Goal: Task Accomplishment & Management: Complete application form

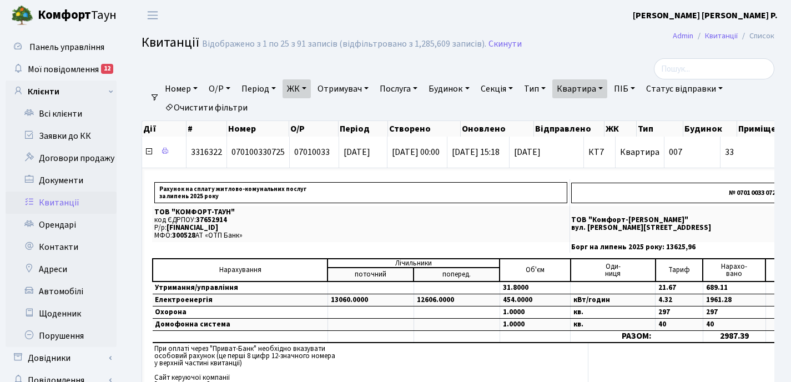
select select "25"
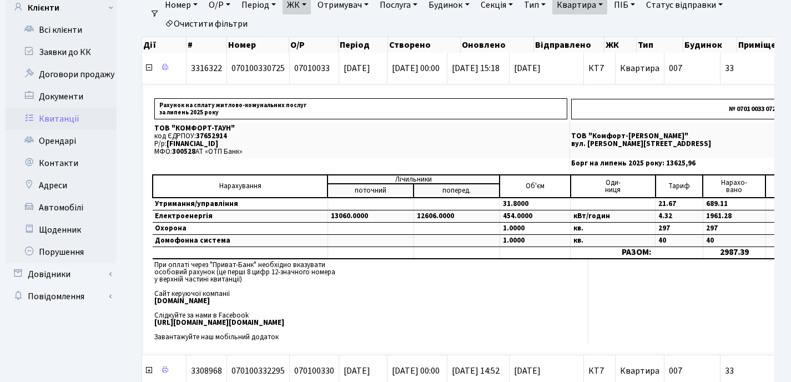
scroll to position [0, 379]
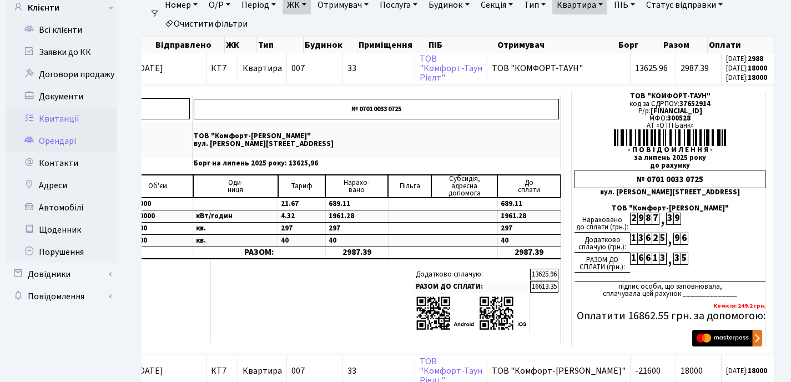
click at [55, 146] on link "Орендарі" at bounding box center [61, 141] width 111 height 22
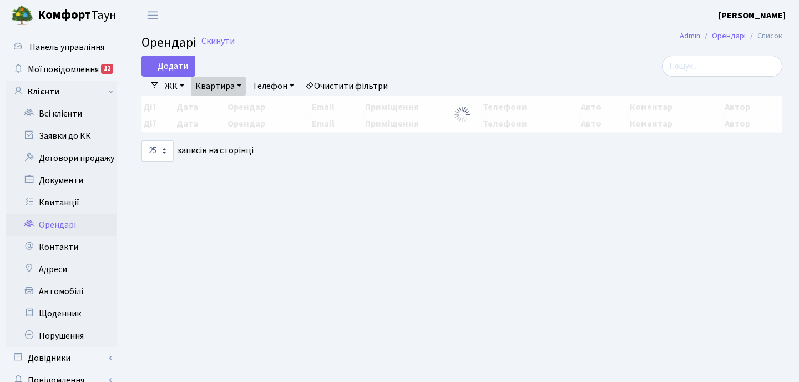
select select "25"
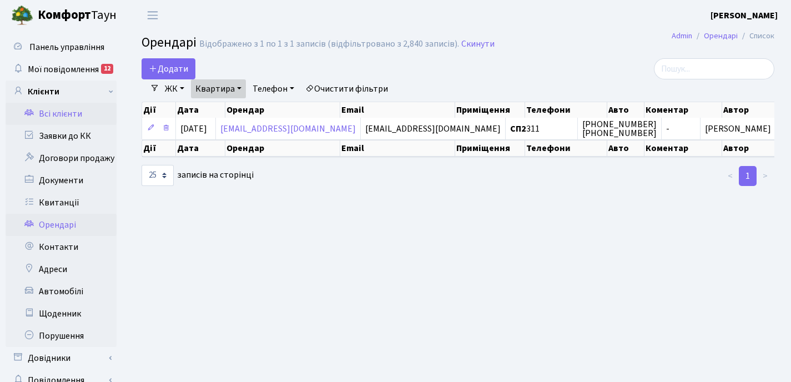
click at [68, 115] on link "Всі клієнти" at bounding box center [61, 114] width 111 height 22
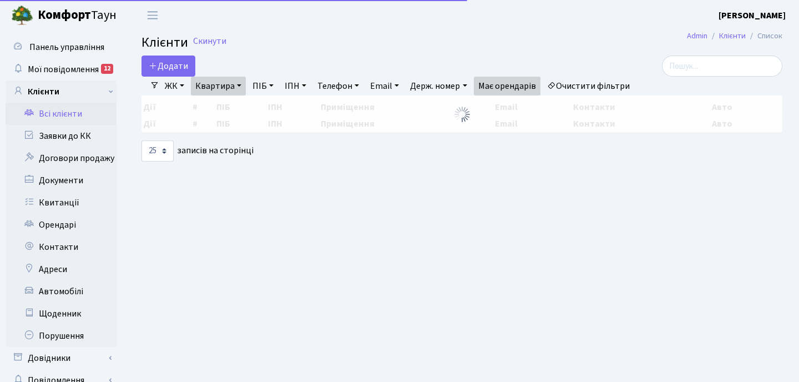
select select "25"
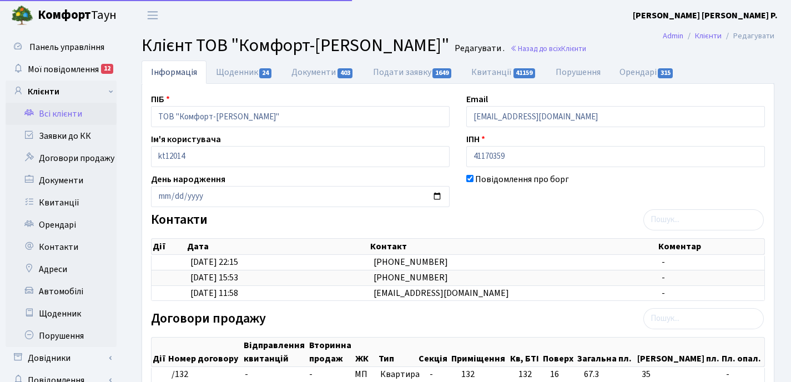
select select "25"
click at [310, 75] on link "Документи 403" at bounding box center [322, 71] width 81 height 23
select select "25"
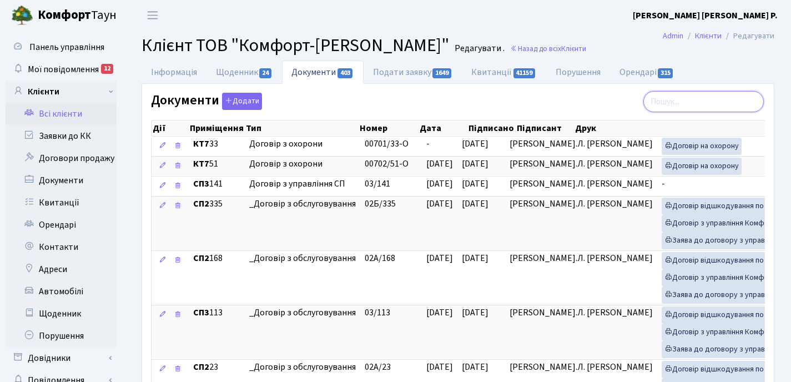
click at [687, 106] on input "search" at bounding box center [703, 101] width 120 height 21
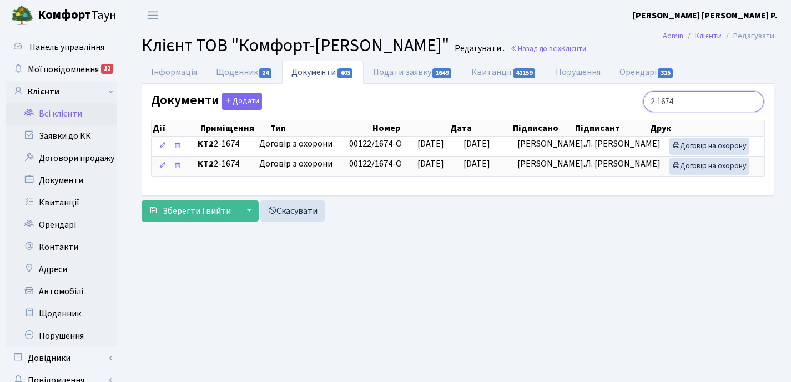
type input "2-1674"
click at [239, 98] on button "Додати" at bounding box center [242, 101] width 40 height 17
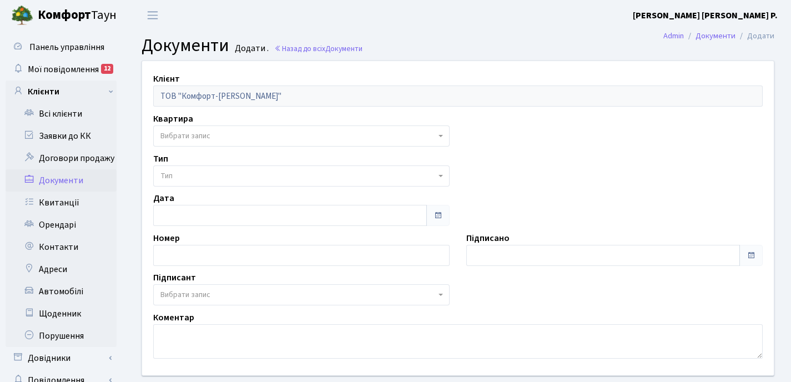
click at [250, 131] on span "Вибрати запис" at bounding box center [297, 135] width 275 height 11
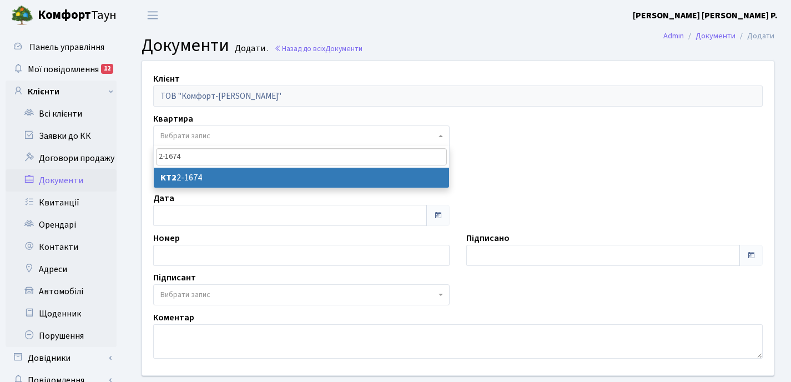
type input "2-1674"
select select "15416"
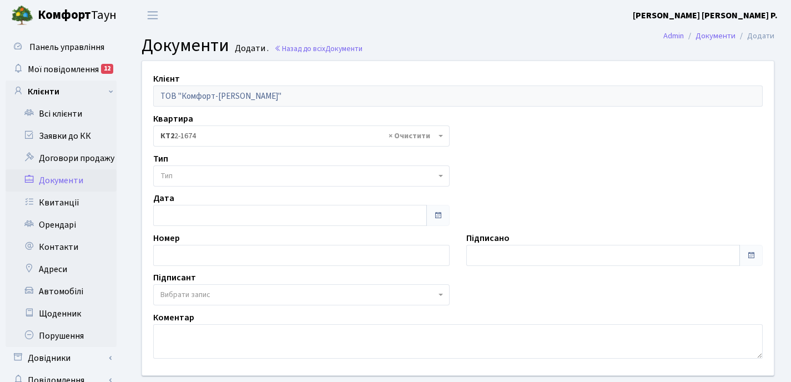
click at [234, 176] on span "Тип" at bounding box center [297, 175] width 275 height 11
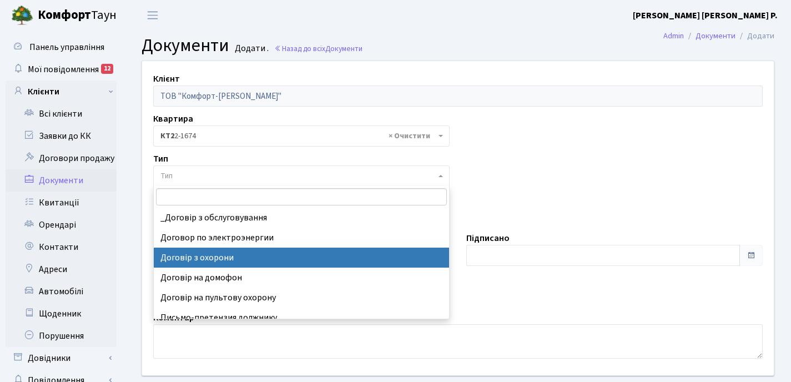
select select "290"
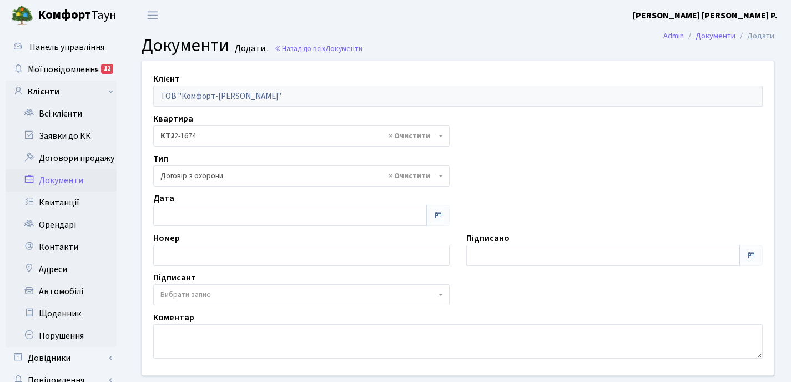
click at [436, 216] on span at bounding box center [437, 215] width 9 height 9
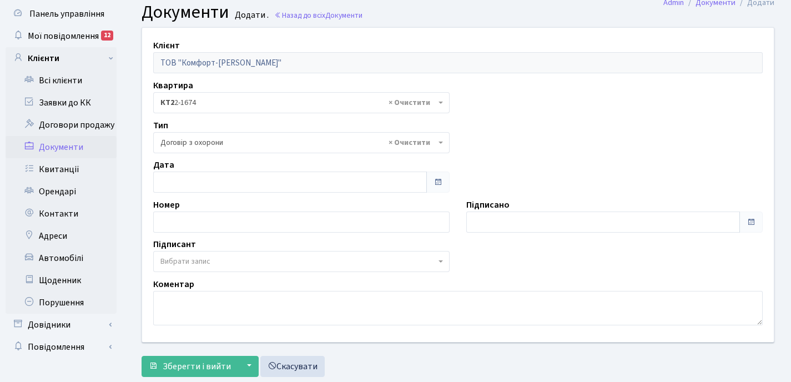
scroll to position [50, 0]
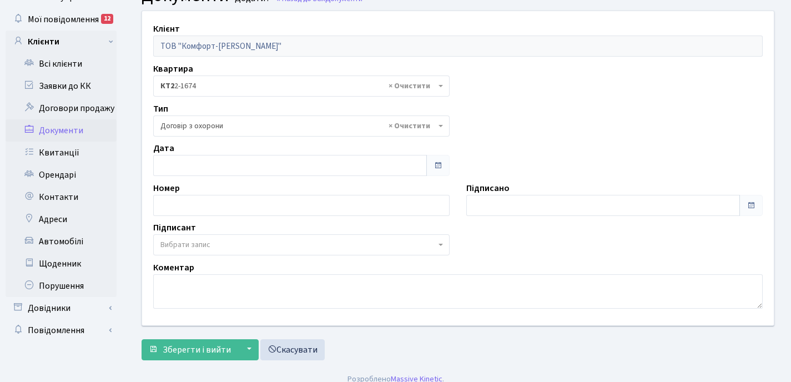
click at [440, 164] on span at bounding box center [437, 165] width 9 height 9
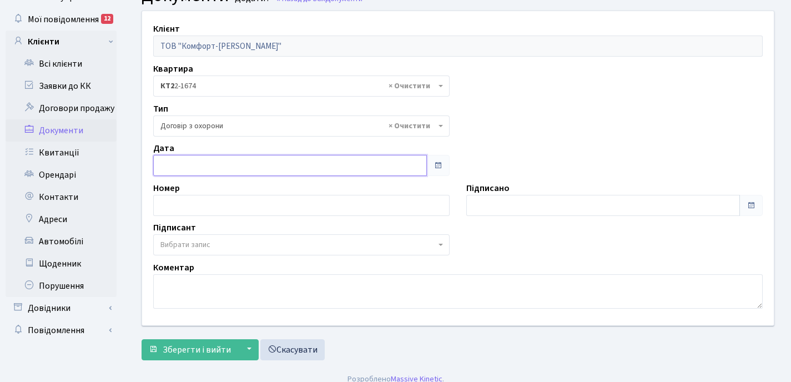
type input "[DATE]"
click at [287, 157] on input "[DATE]" at bounding box center [290, 165] width 274 height 21
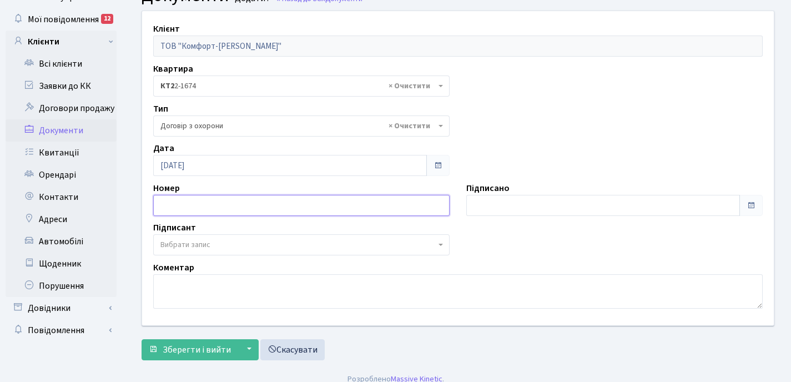
click at [264, 205] on input "text" at bounding box center [301, 205] width 296 height 21
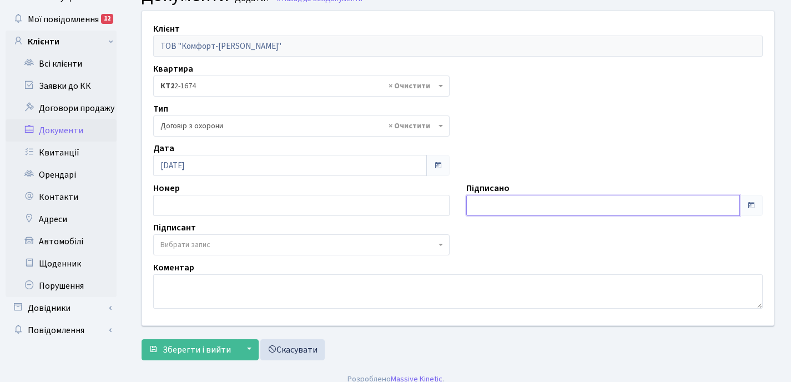
type input "[DATE]"
click at [489, 202] on input "[DATE]" at bounding box center [603, 205] width 274 height 21
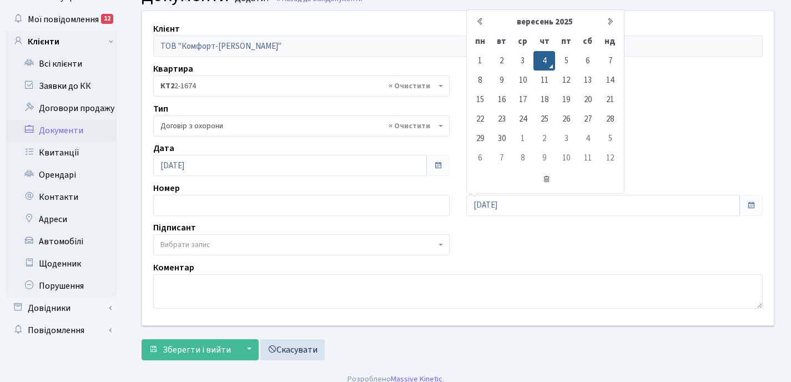
click at [231, 245] on span "Вибрати запис" at bounding box center [297, 244] width 275 height 11
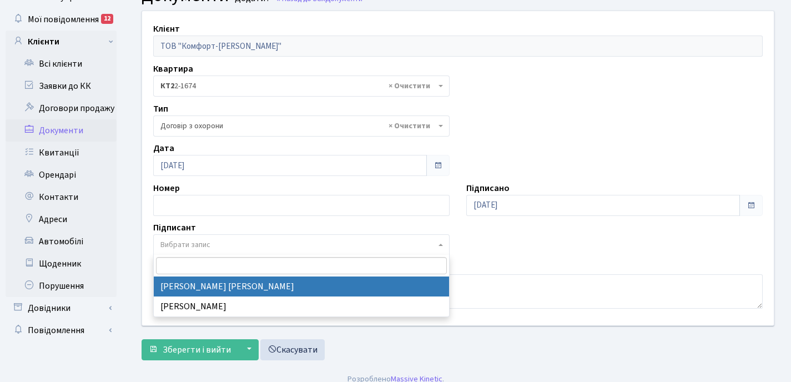
select select "74"
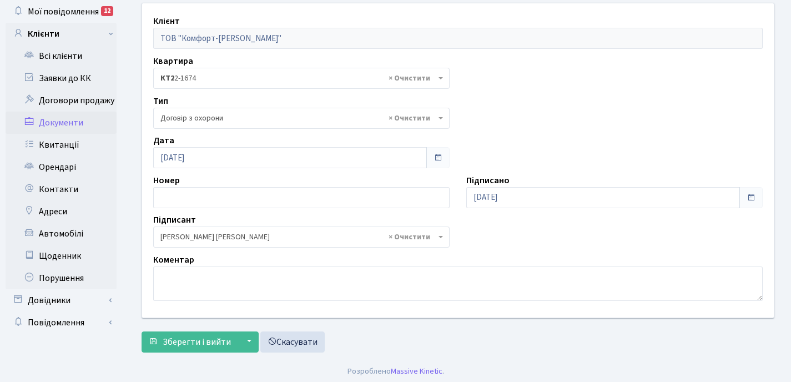
scroll to position [61, 0]
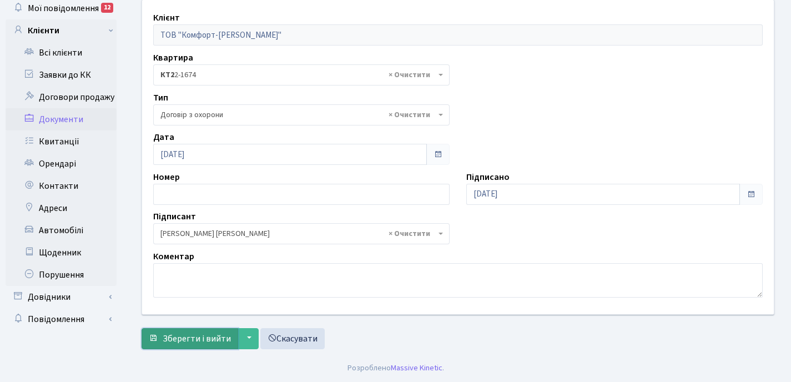
click at [176, 340] on span "Зберегти і вийти" at bounding box center [197, 338] width 68 height 12
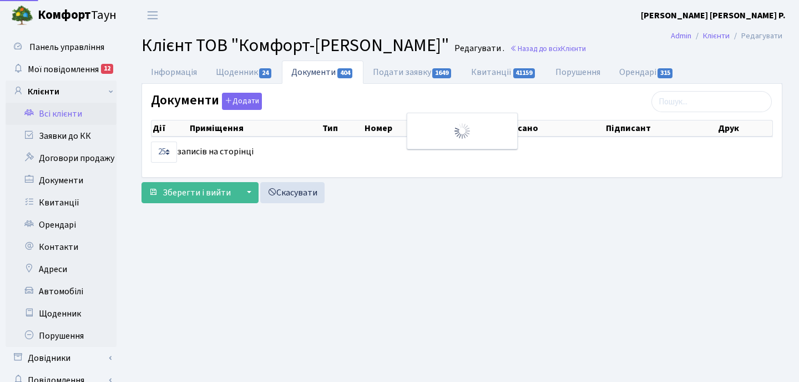
select select "25"
